Goal: Book appointment/travel/reservation

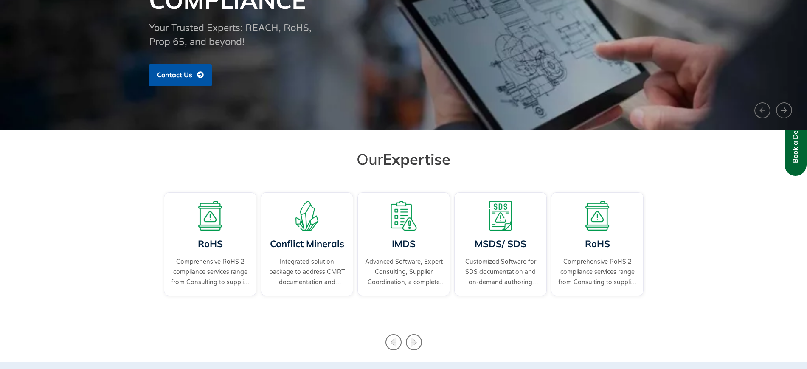
scroll to position [159, 0]
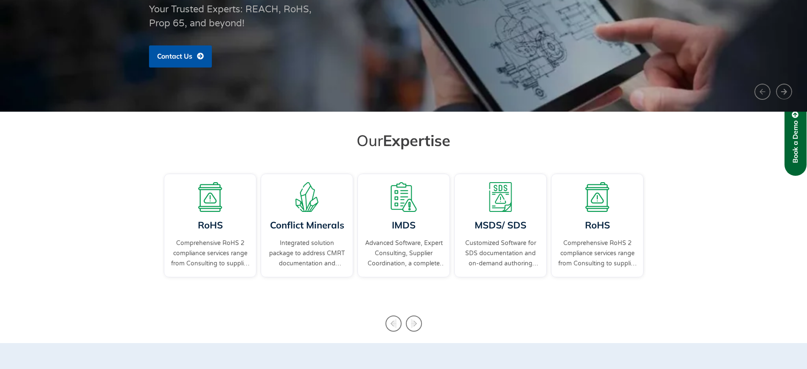
click at [795, 159] on span "Book a Demo" at bounding box center [796, 142] width 8 height 42
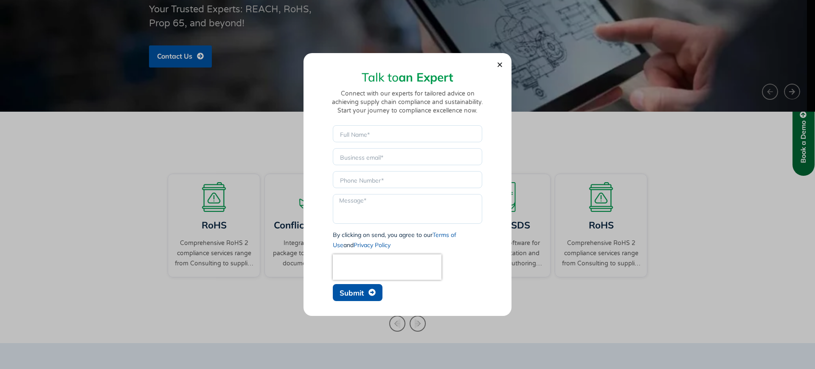
click at [501, 67] on icon "Close" at bounding box center [500, 65] width 6 height 6
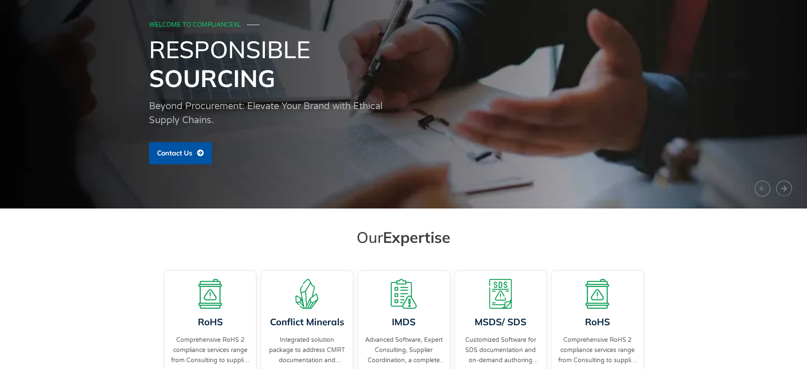
scroll to position [0, 0]
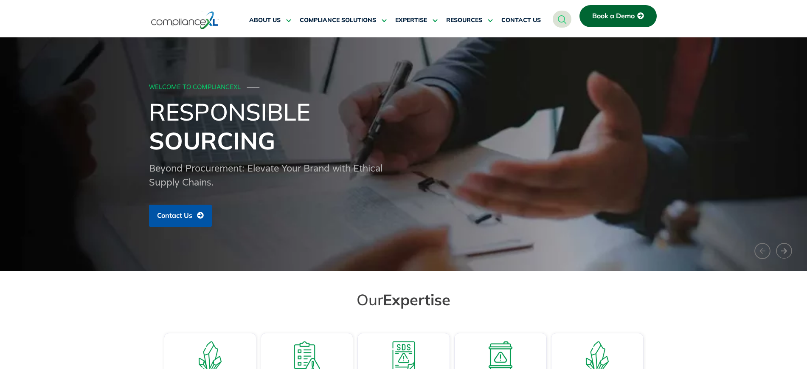
click at [612, 15] on span "Book a Demo" at bounding box center [613, 16] width 42 height 8
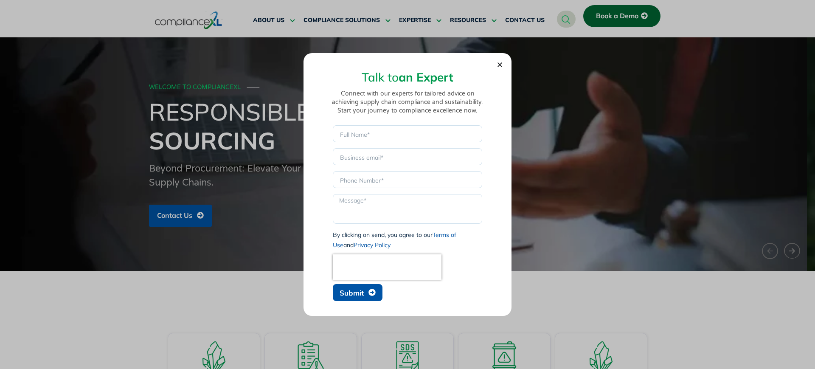
click at [498, 62] on icon "Close" at bounding box center [500, 65] width 6 height 6
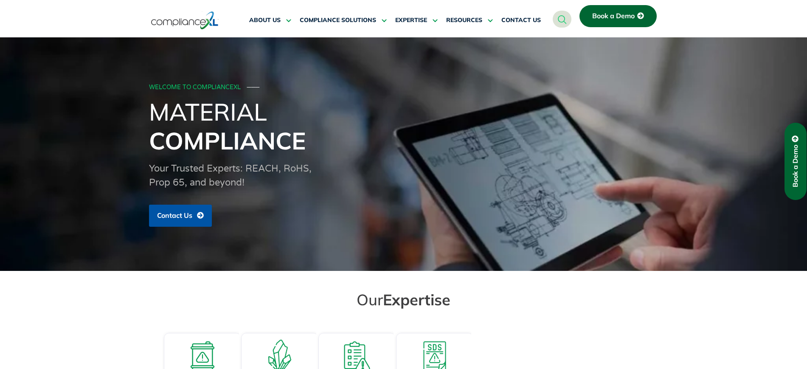
click at [800, 152] on link "Book a Demo" at bounding box center [795, 161] width 22 height 77
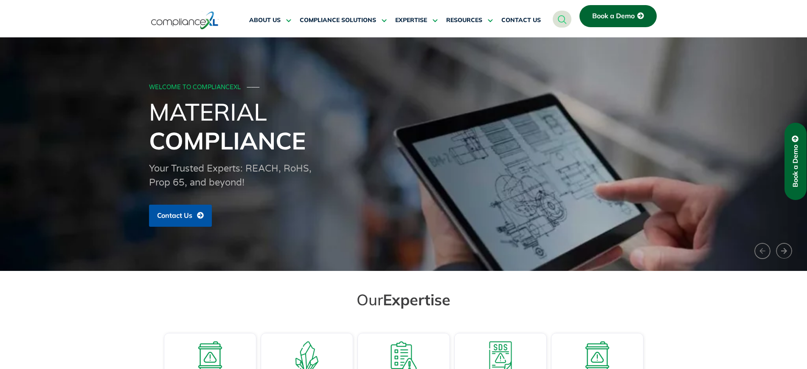
click at [792, 152] on span "Book a Demo" at bounding box center [796, 166] width 8 height 42
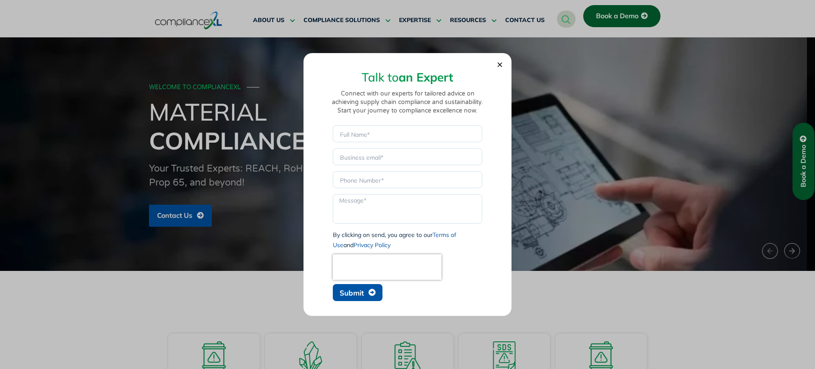
click at [497, 64] on icon "Close" at bounding box center [500, 65] width 6 height 6
